Goal: Task Accomplishment & Management: Use online tool/utility

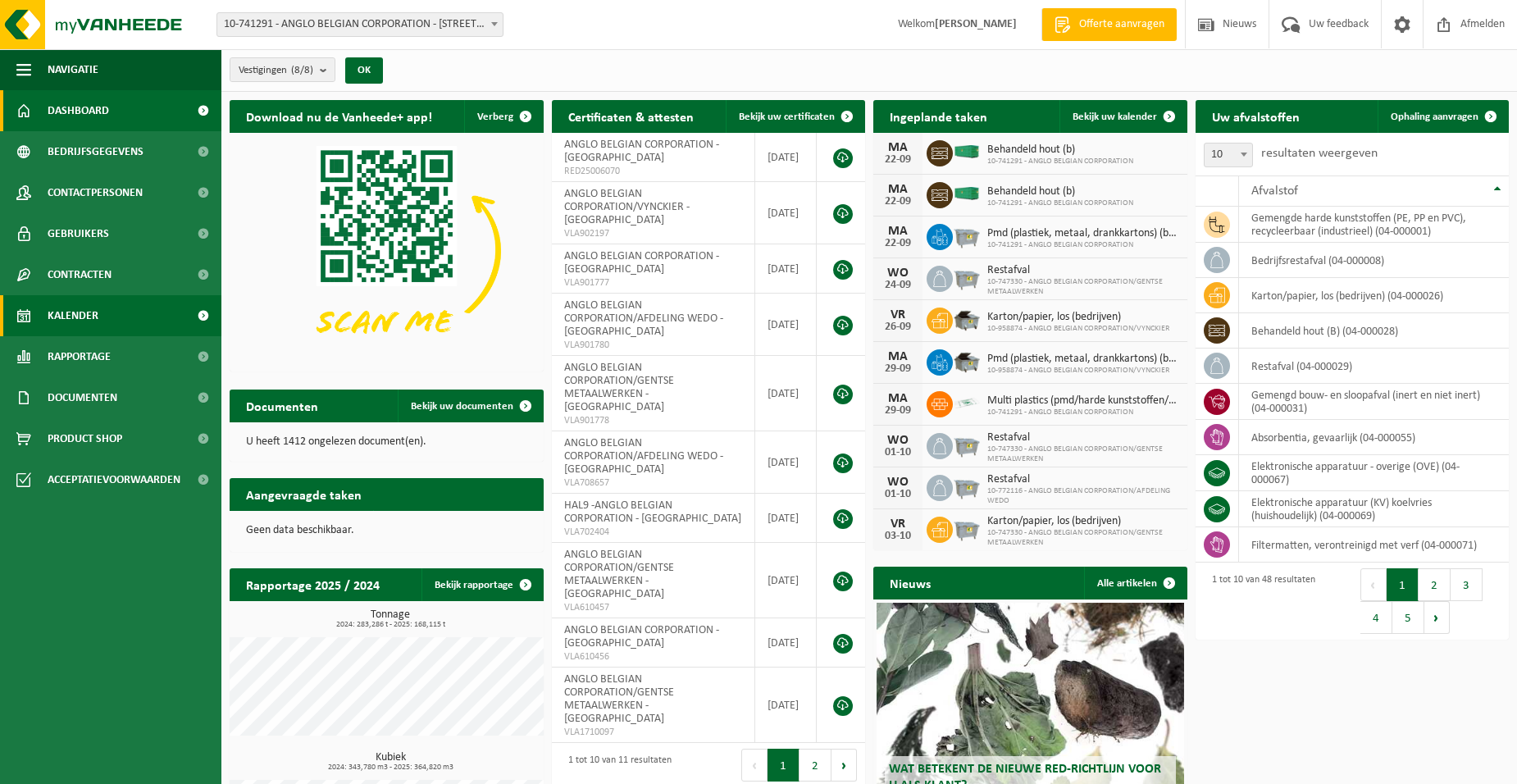
click at [82, 312] on span "Kalender" at bounding box center [73, 315] width 51 height 41
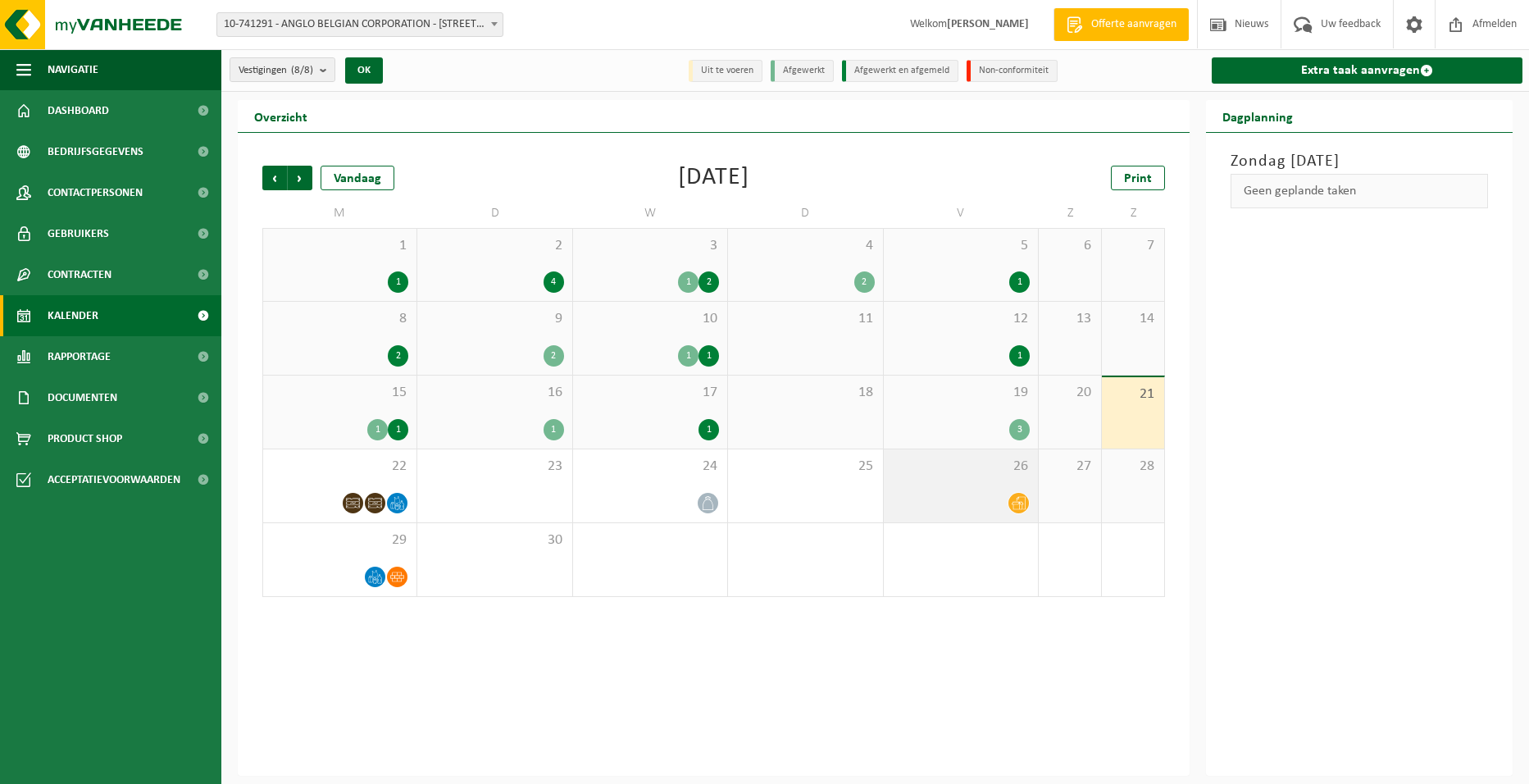
click at [906, 488] on div "26" at bounding box center [960, 485] width 154 height 73
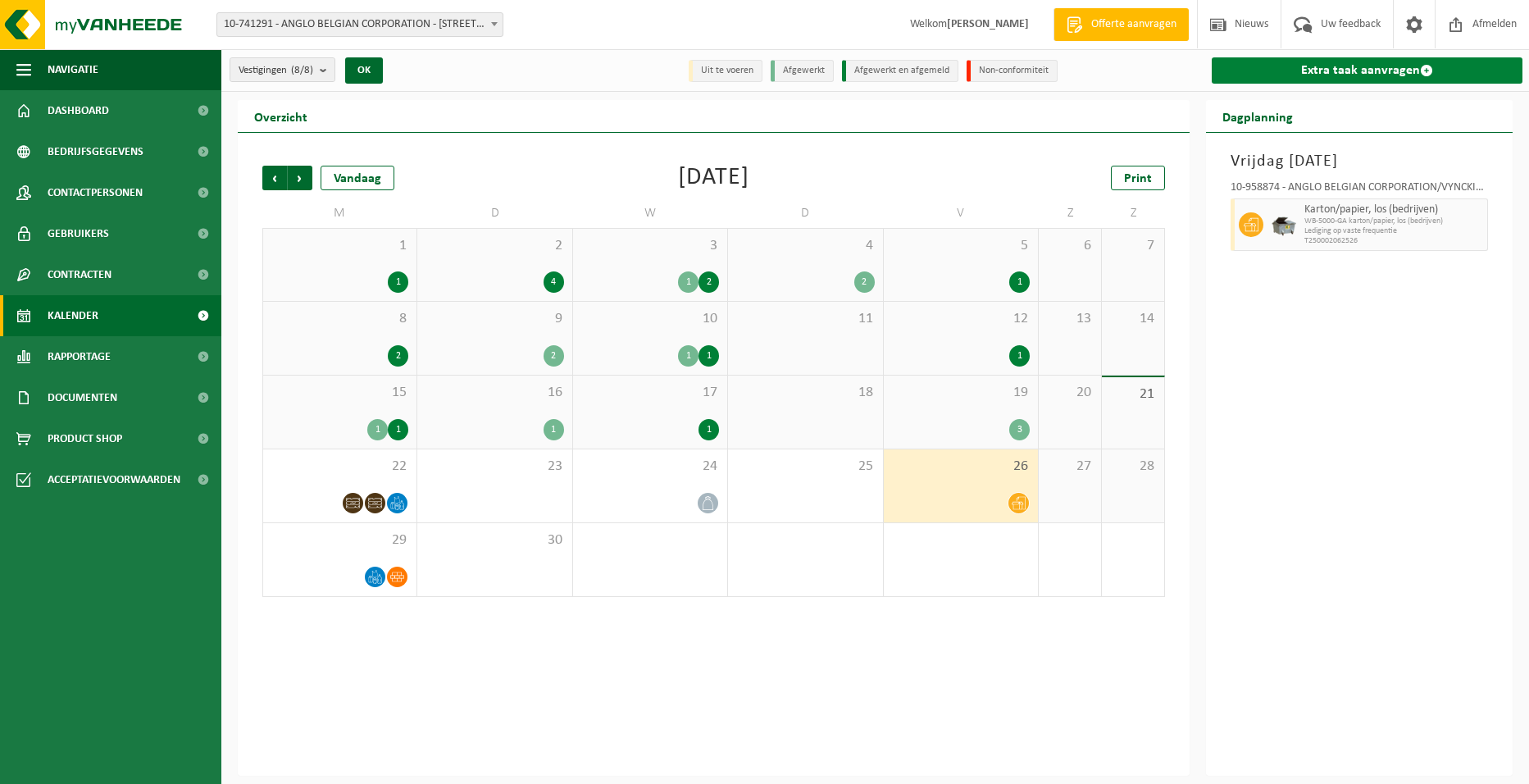
click at [1284, 66] on link "Extra taak aanvragen" at bounding box center [1367, 70] width 311 height 26
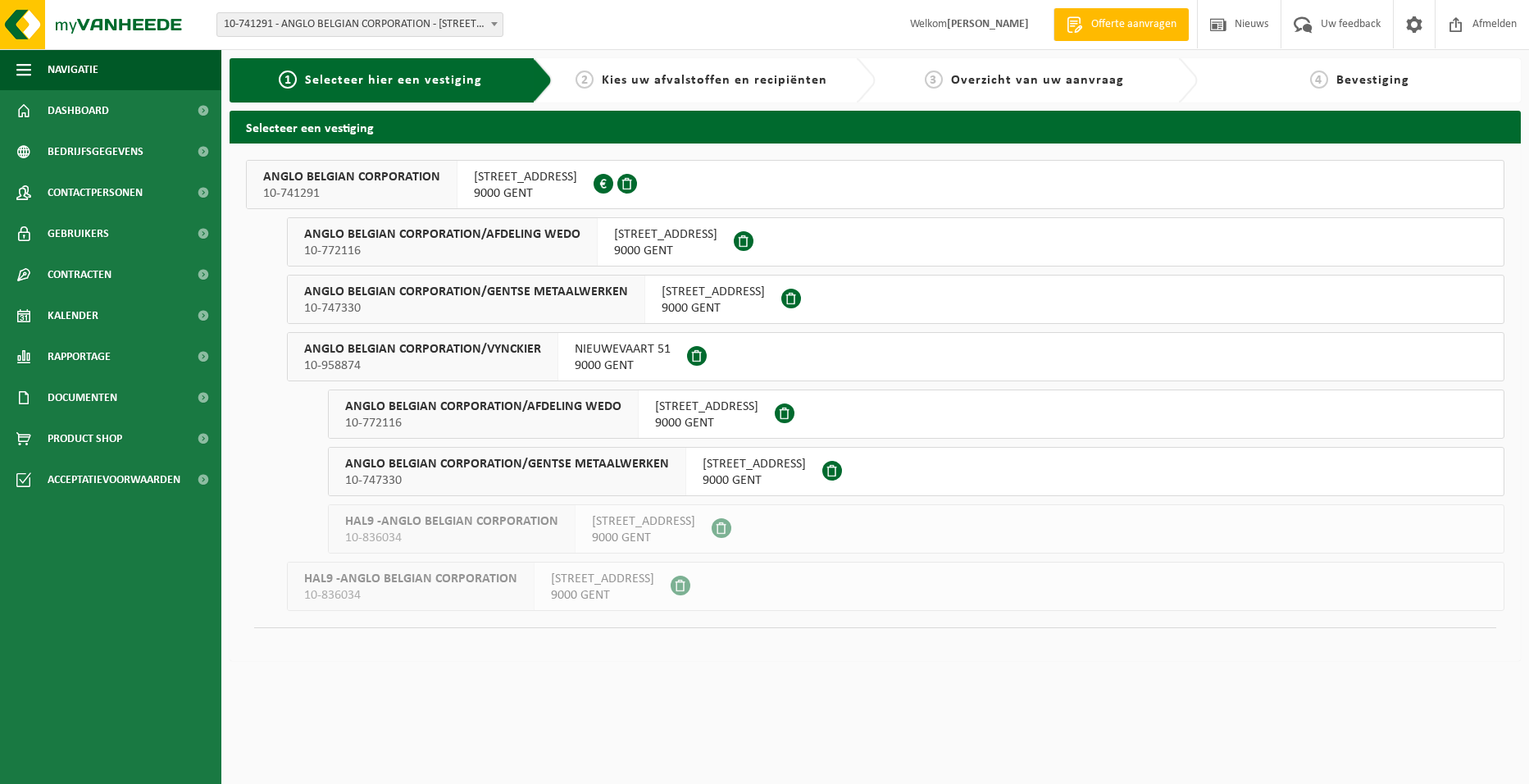
click at [615, 368] on span "9000 GENT" at bounding box center [622, 365] width 96 height 16
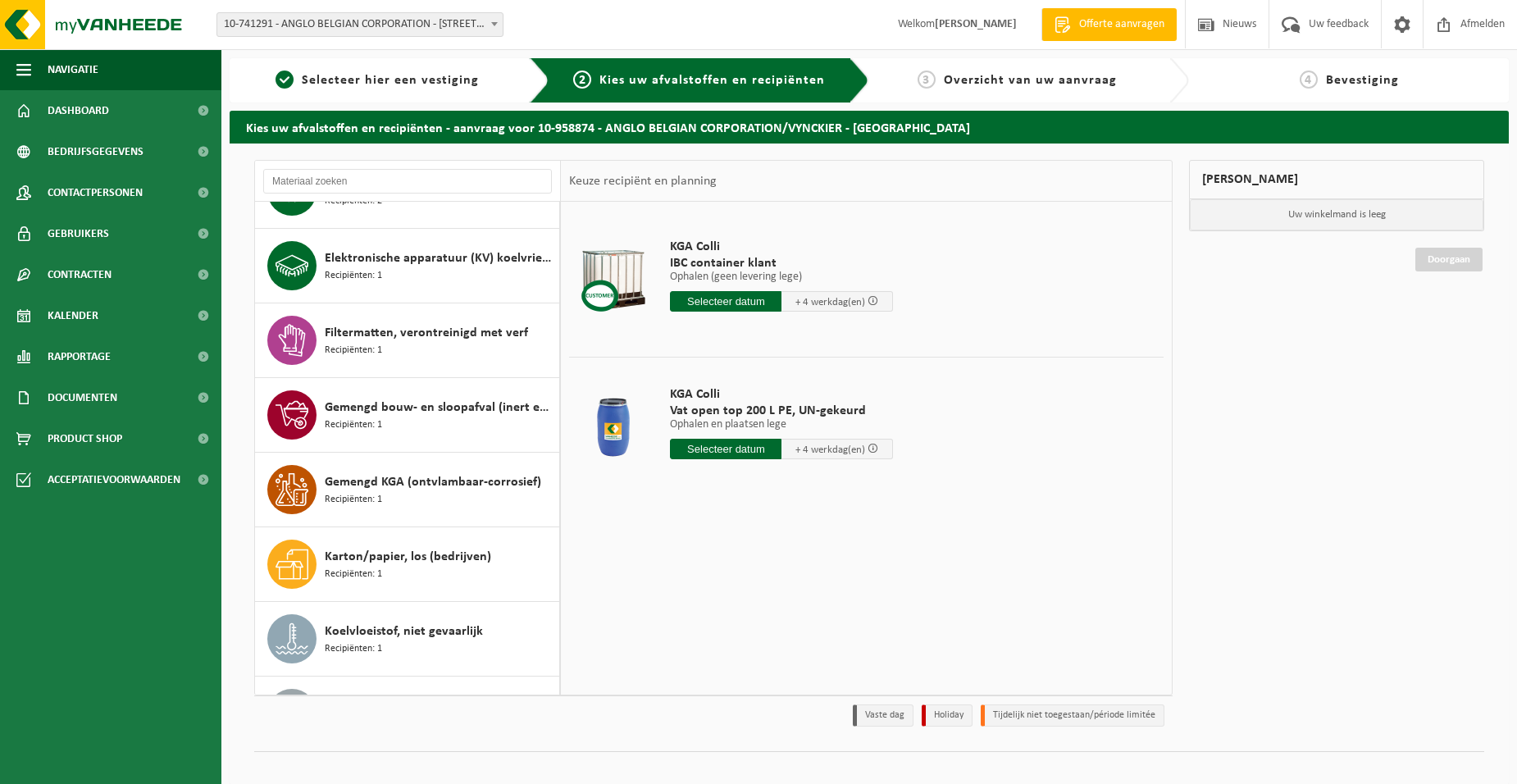
scroll to position [738, 0]
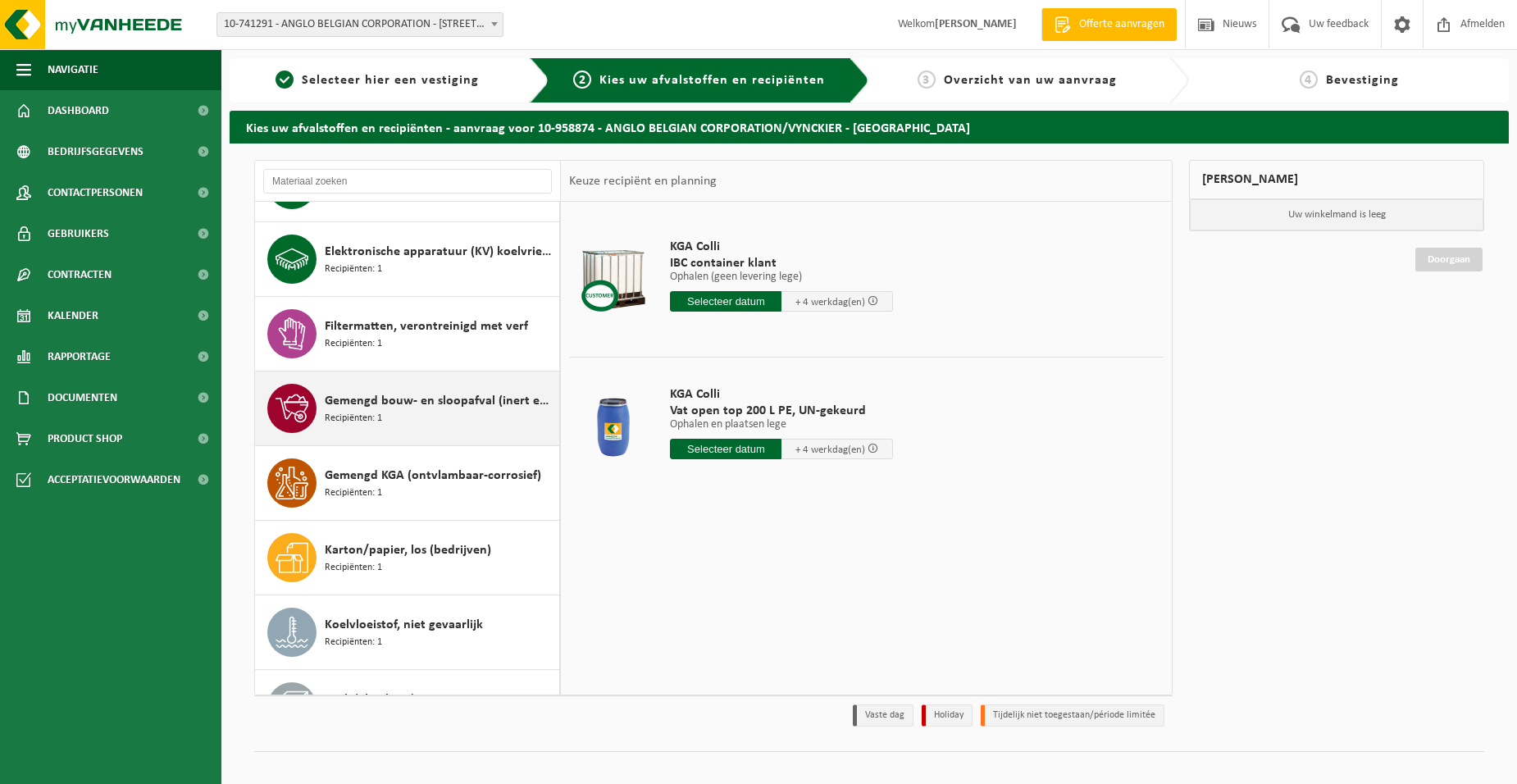
click at [451, 413] on div "Gemengd bouw- en sloopafval (inert en niet inert) Recipiënten: 1" at bounding box center [440, 408] width 231 height 49
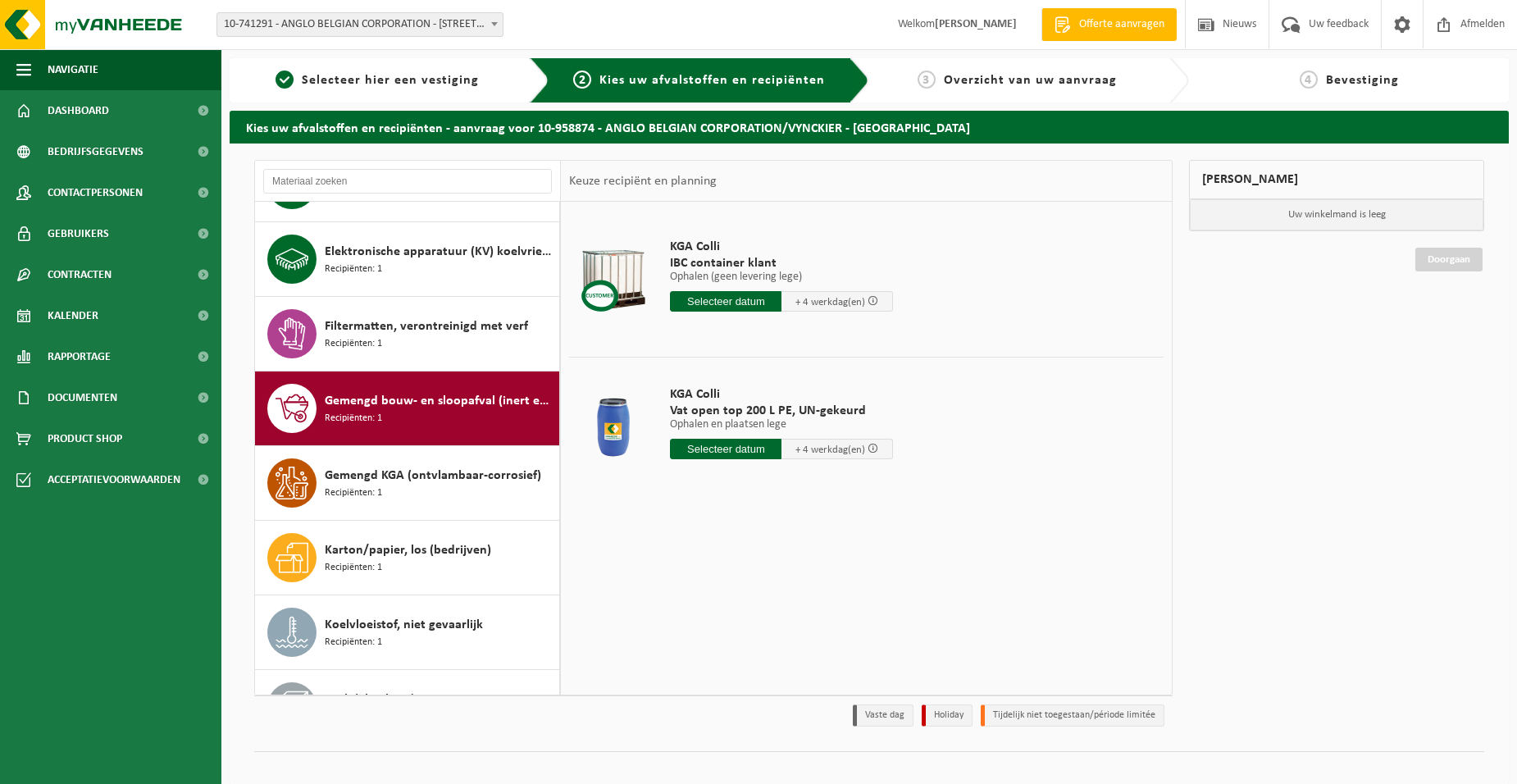
scroll to position [900, 0]
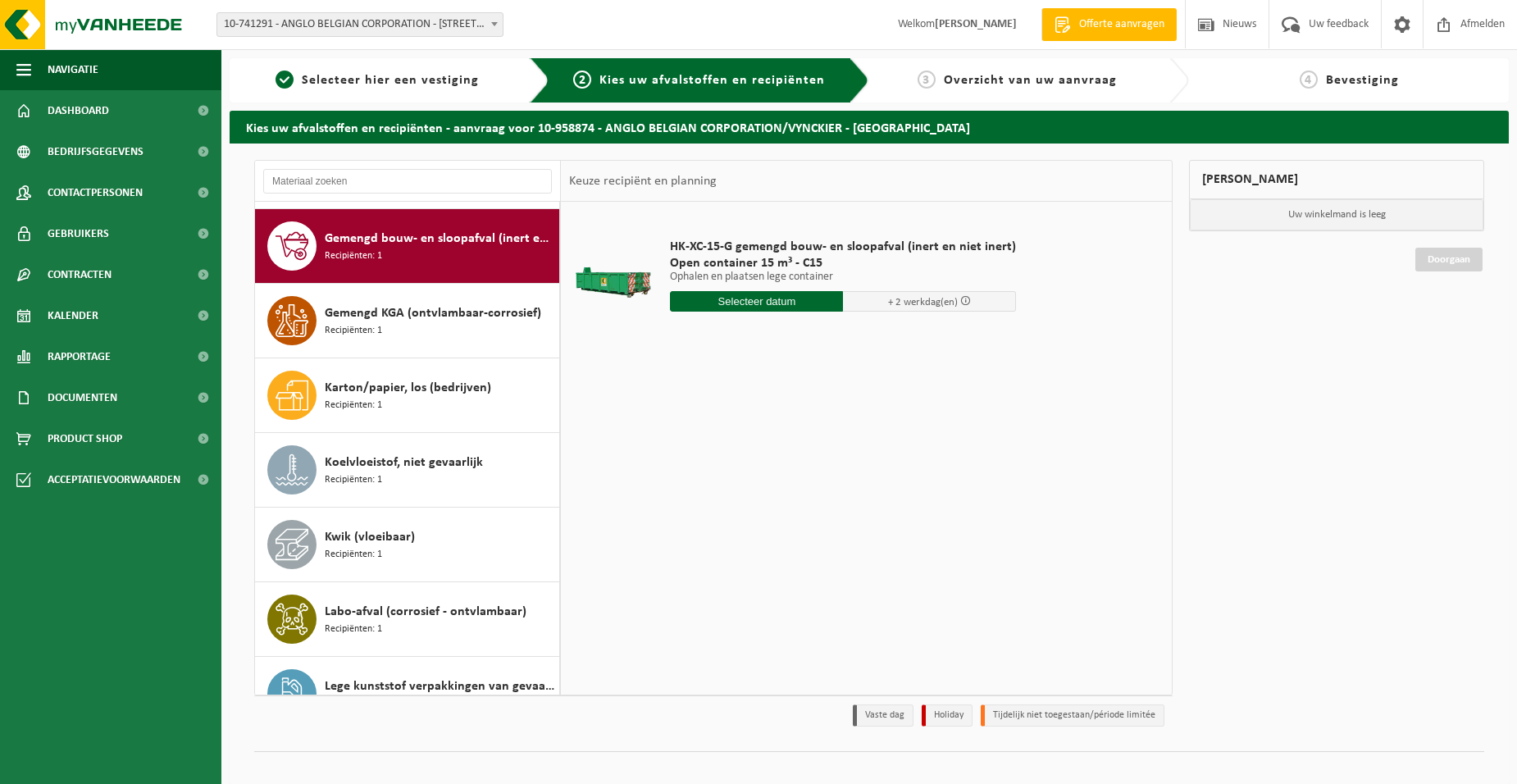
click at [781, 302] on input "text" at bounding box center [757, 301] width 173 height 20
click at [708, 475] on div "23" at bounding box center [714, 472] width 29 height 26
type input "Van 2025-09-23"
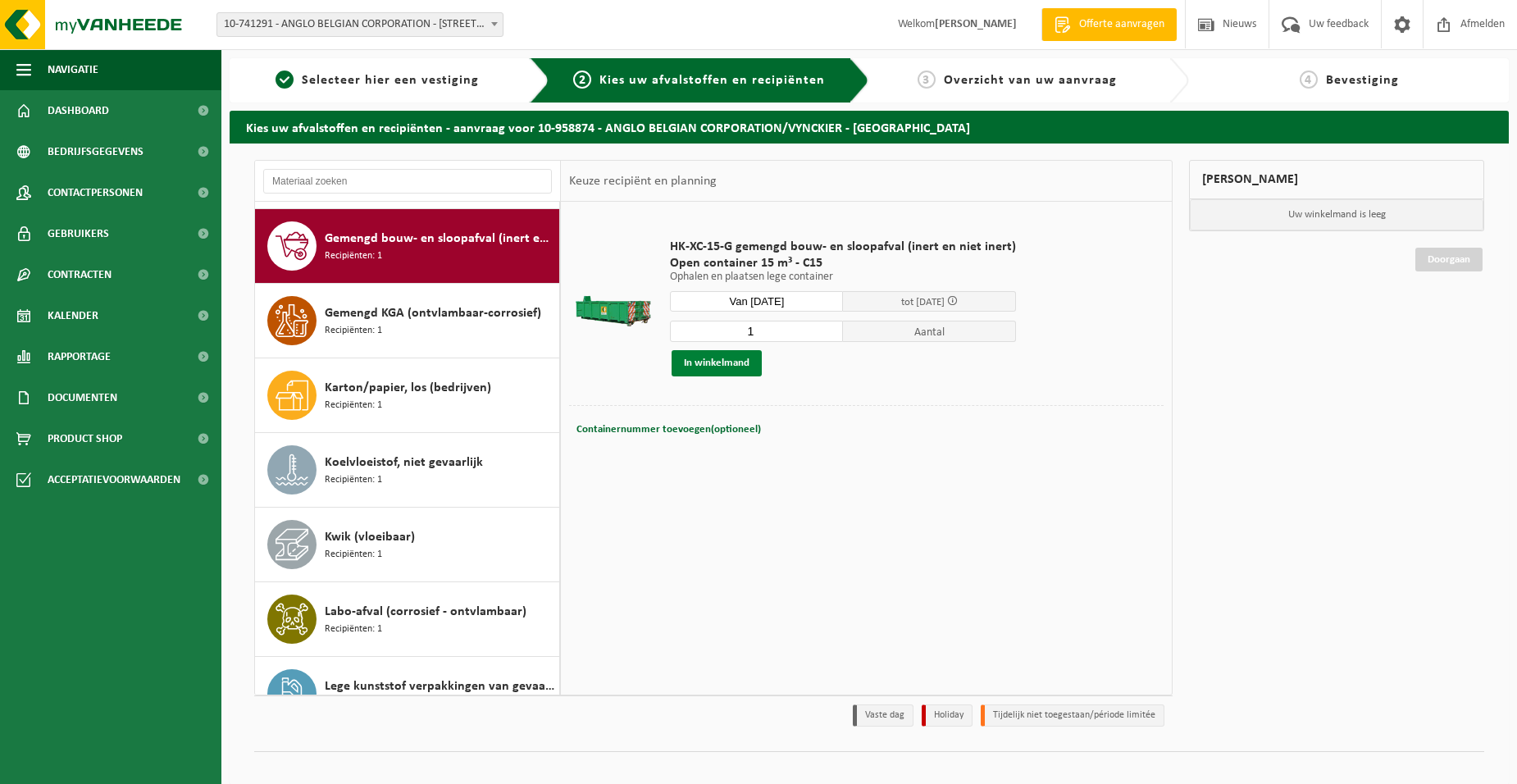
click at [721, 368] on button "In winkelmand" at bounding box center [716, 363] width 90 height 26
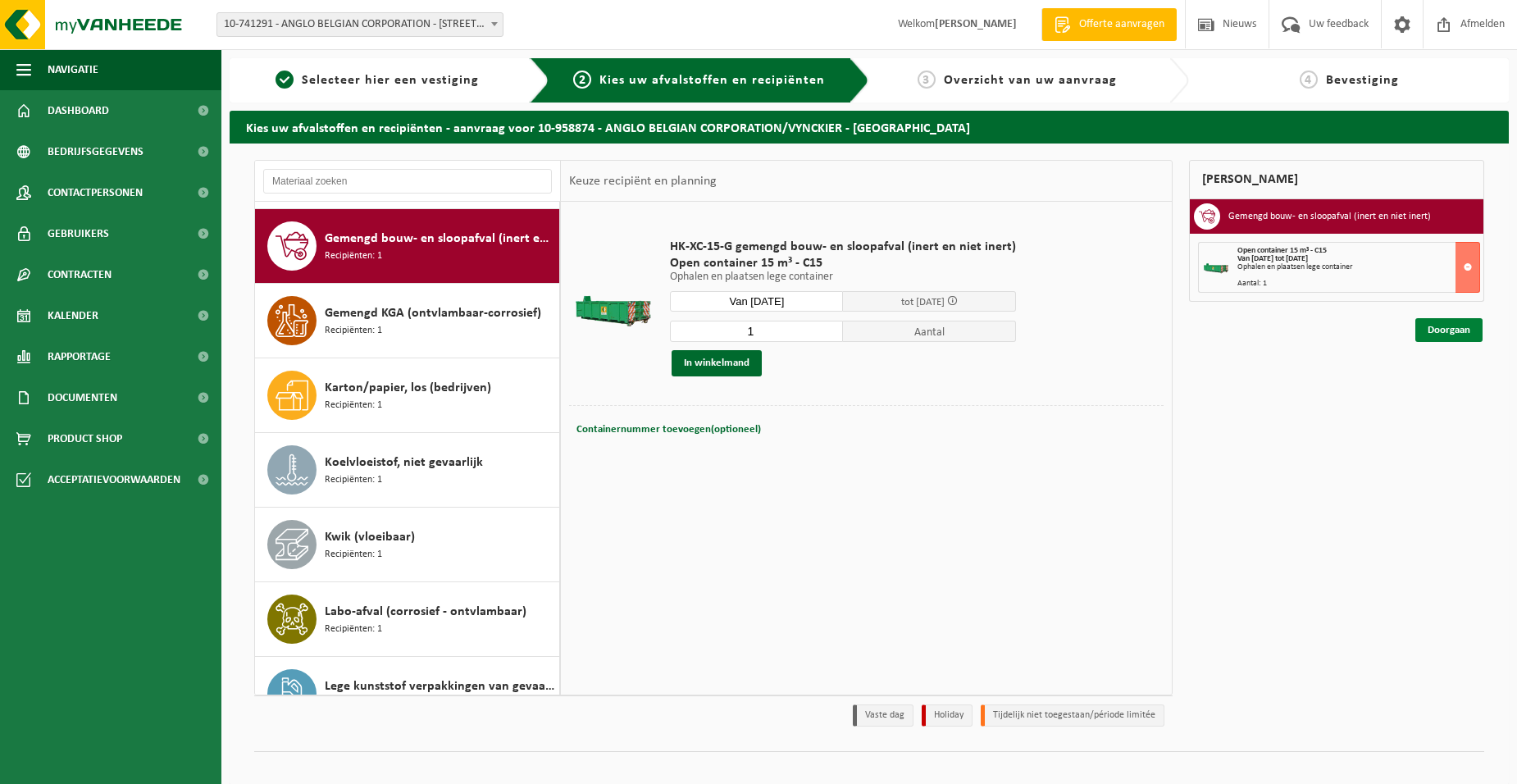
click at [1462, 334] on link "Doorgaan" at bounding box center [1449, 329] width 67 height 24
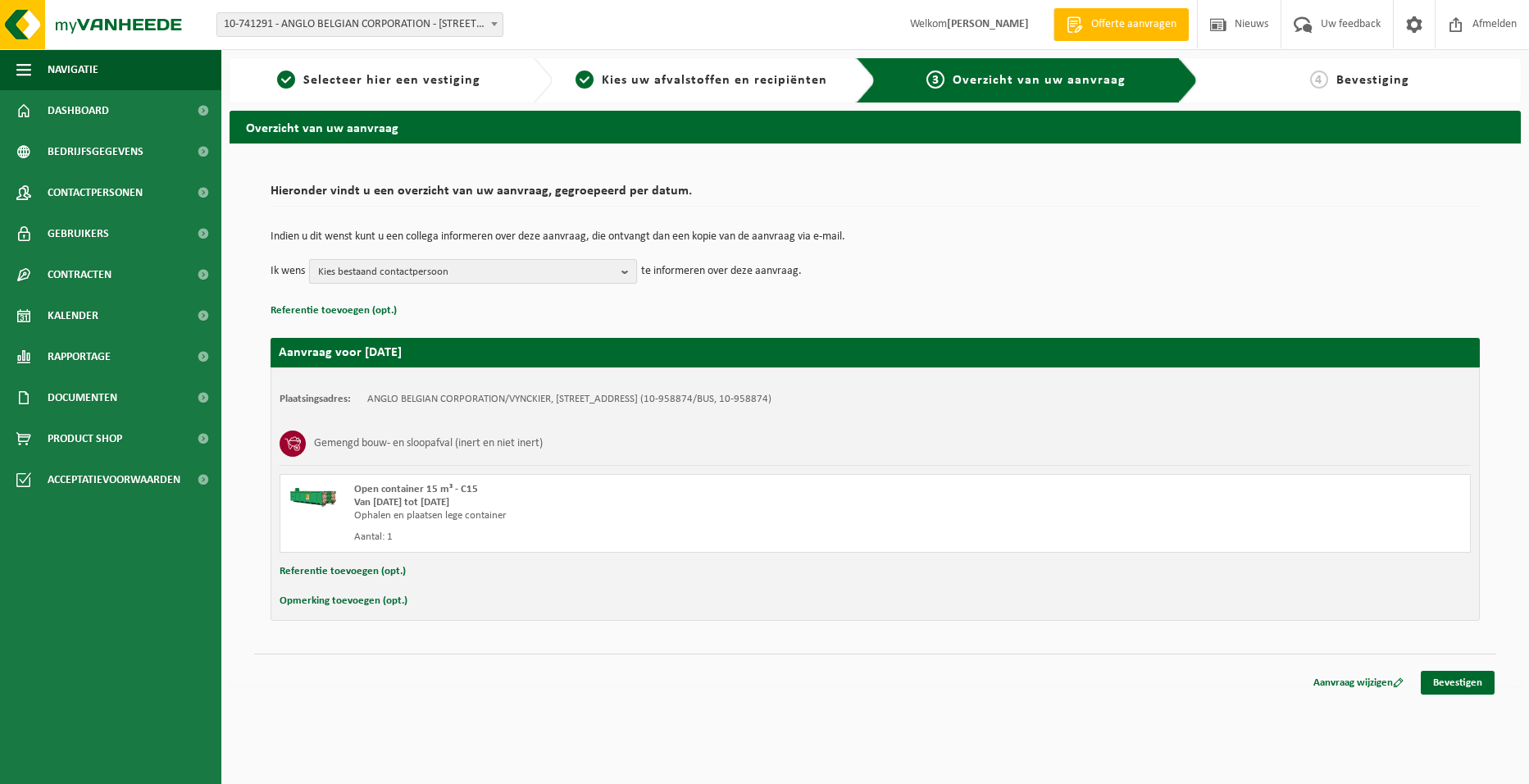
click at [579, 277] on span "Kies bestaand contactpersoon" at bounding box center [466, 272] width 297 height 25
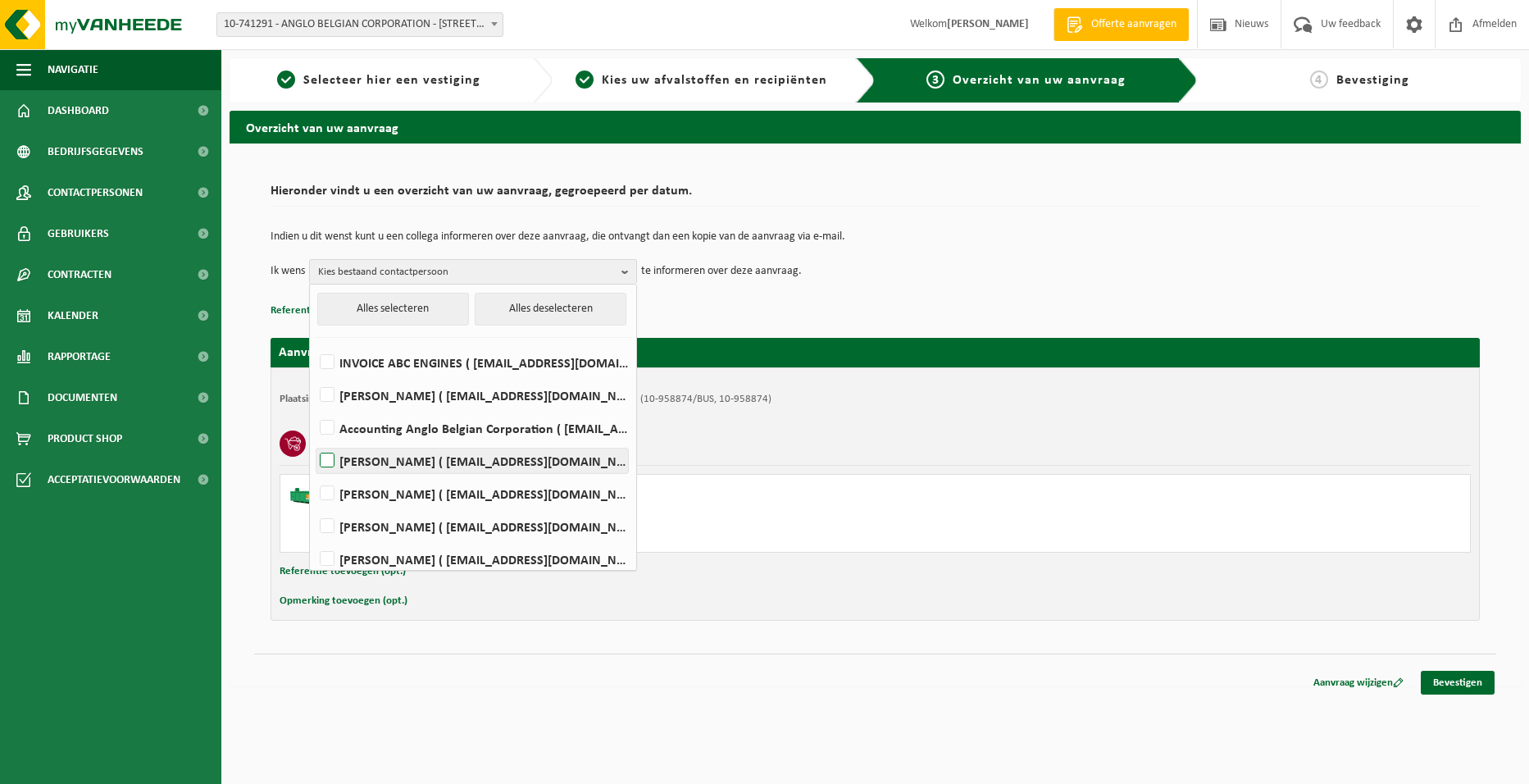
scroll to position [75, 0]
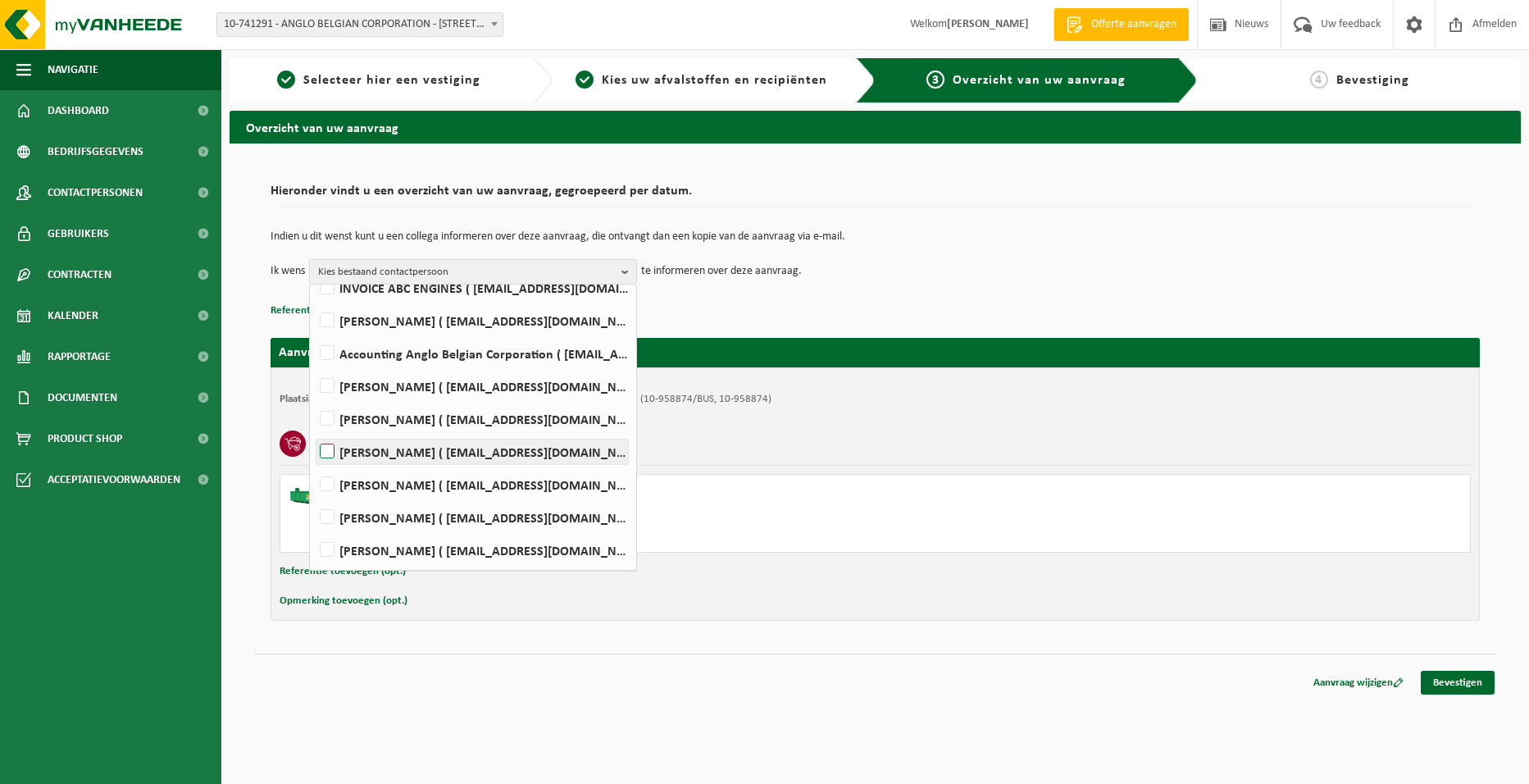
click at [462, 457] on label "[PERSON_NAME] ( [EMAIL_ADDRESS][DOMAIN_NAME] )" at bounding box center [472, 452] width 311 height 25
click at [314, 431] on input "[PERSON_NAME] ( [EMAIL_ADDRESS][DOMAIN_NAME] )" at bounding box center [313, 431] width 1 height 1
checkbox input "true"
click at [795, 302] on p "Referentie toevoegen (opt.)" at bounding box center [875, 310] width 1209 height 21
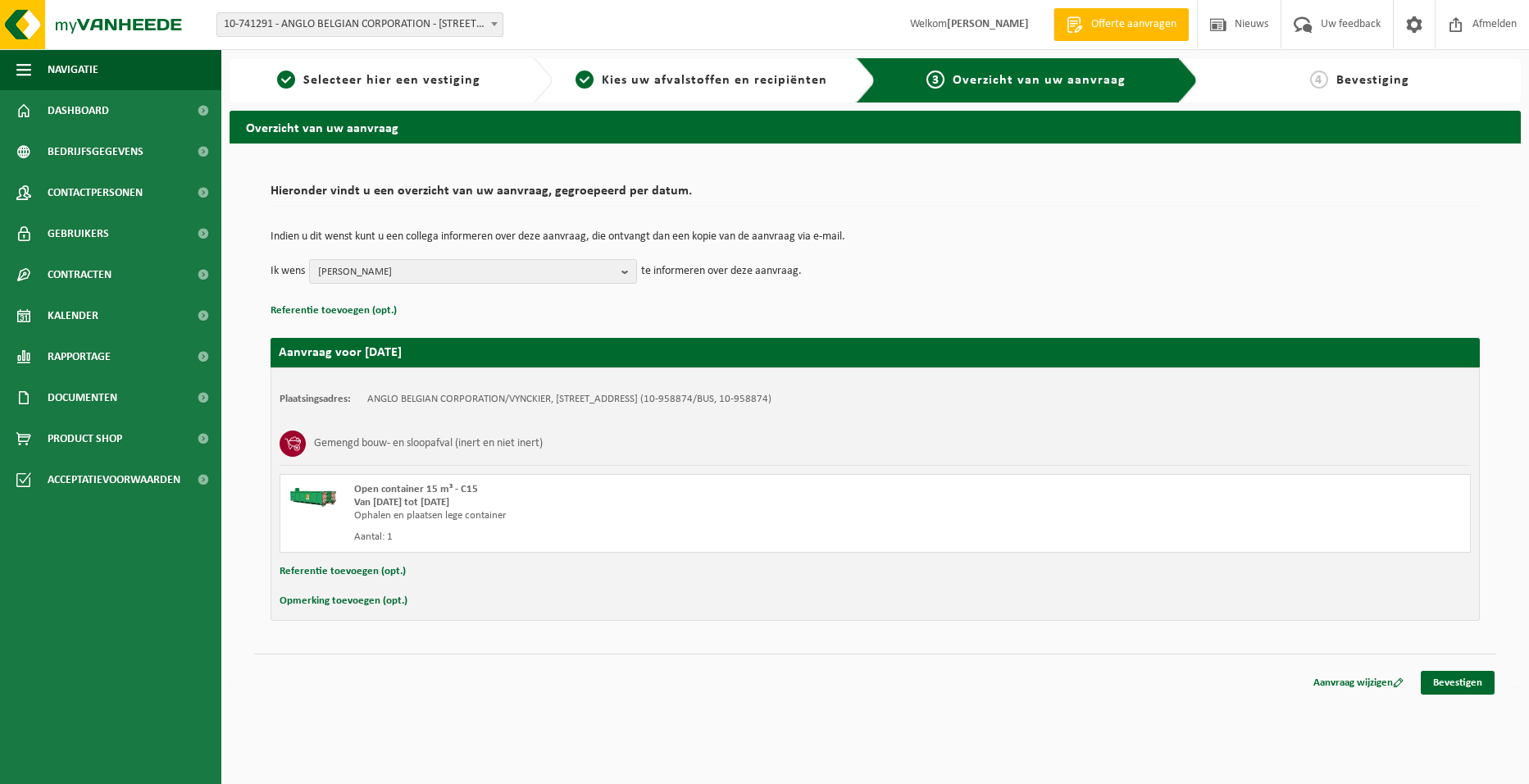
click at [380, 601] on button "Opmerking toevoegen (opt.)" at bounding box center [344, 601] width 128 height 21
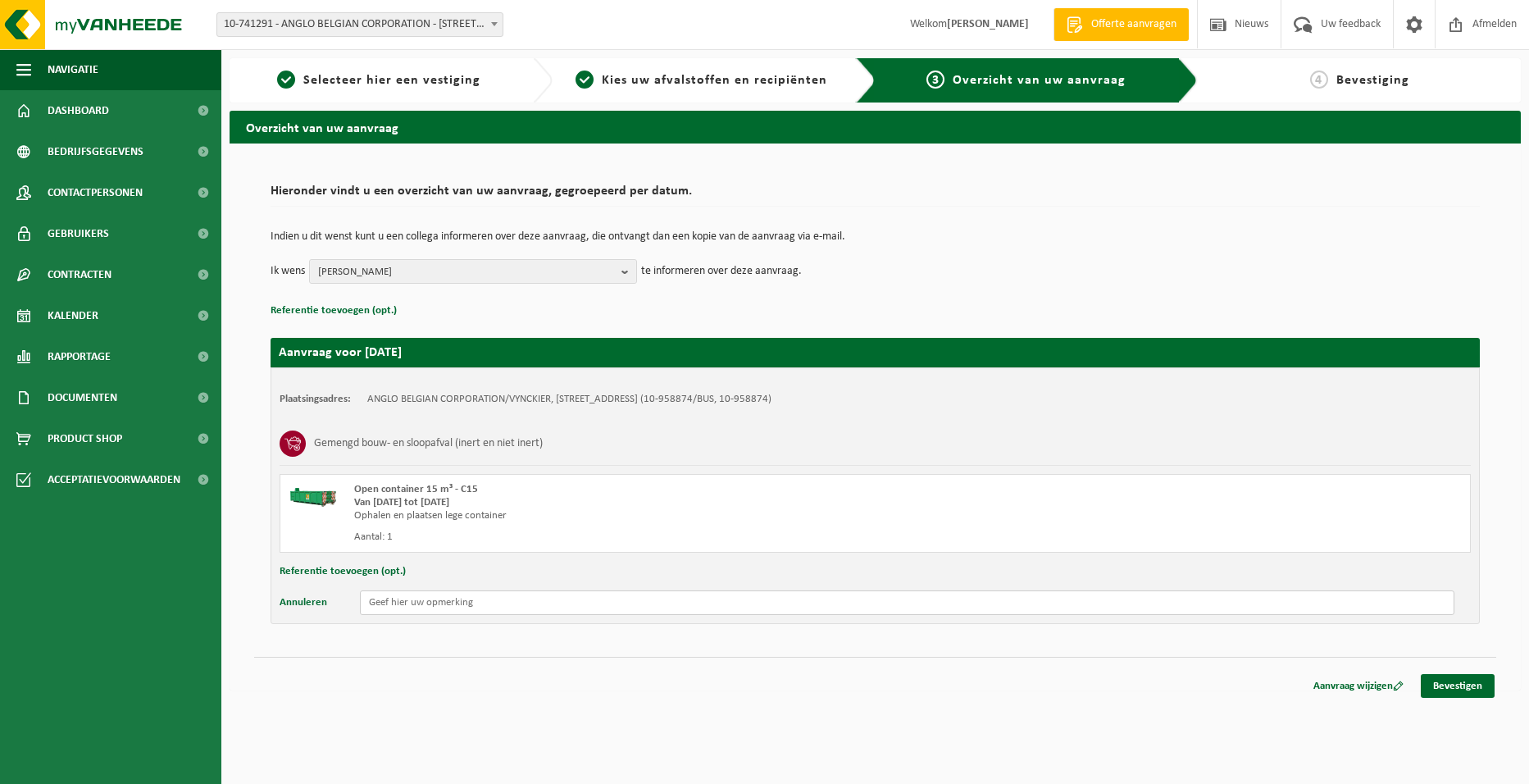
click at [400, 601] on input "text" at bounding box center [907, 603] width 1094 height 25
type input "enkel ophalen - geen nieuwe container te voorzien."
click at [1450, 685] on link "Bevestigen" at bounding box center [1457, 685] width 74 height 24
